Goal: Transaction & Acquisition: Purchase product/service

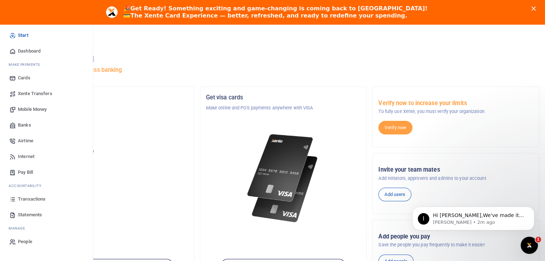
click at [26, 107] on span "Mobile Money" at bounding box center [32, 109] width 29 height 7
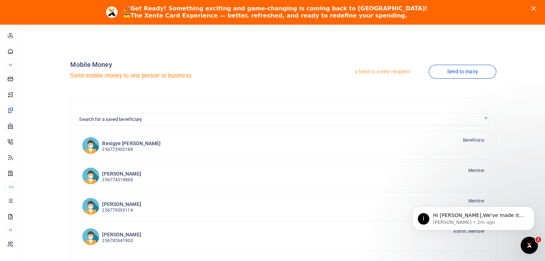
click at [380, 73] on link "Send to a new recipient" at bounding box center [381, 72] width 93 height 13
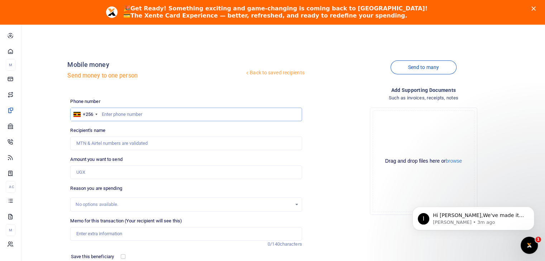
click at [130, 114] on input "text" at bounding box center [185, 115] width 231 height 14
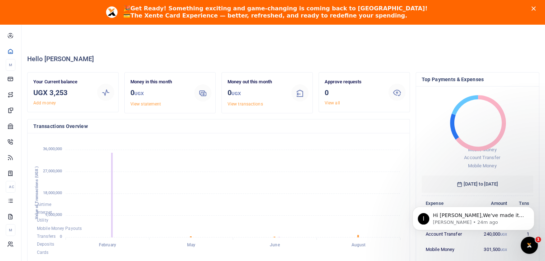
scroll to position [6, 6]
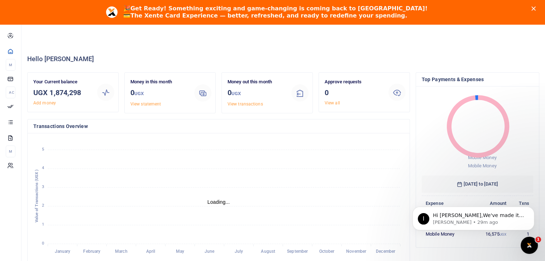
scroll to position [6, 6]
